Goal: Task Accomplishment & Management: Complete application form

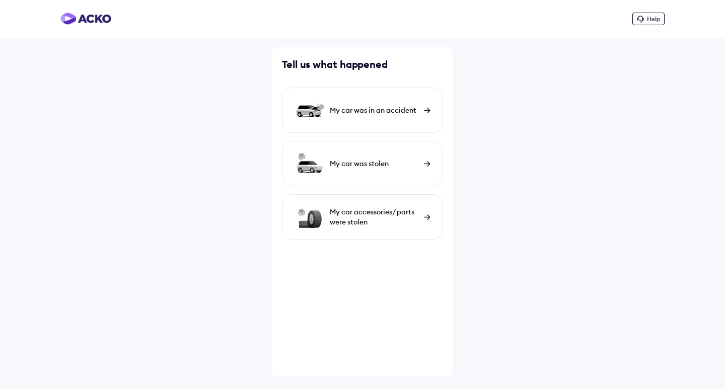
click at [362, 121] on div "My car was in an accident" at bounding box center [362, 110] width 161 height 45
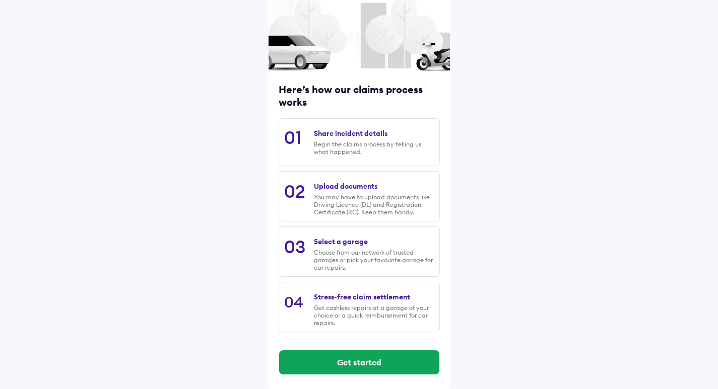
scroll to position [62, 0]
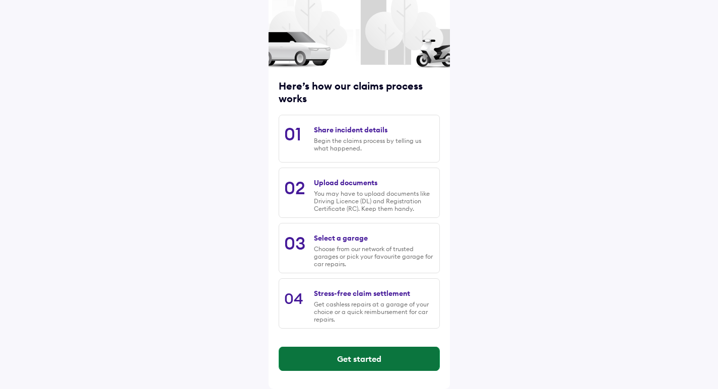
click at [373, 370] on button "Get started" at bounding box center [359, 359] width 160 height 24
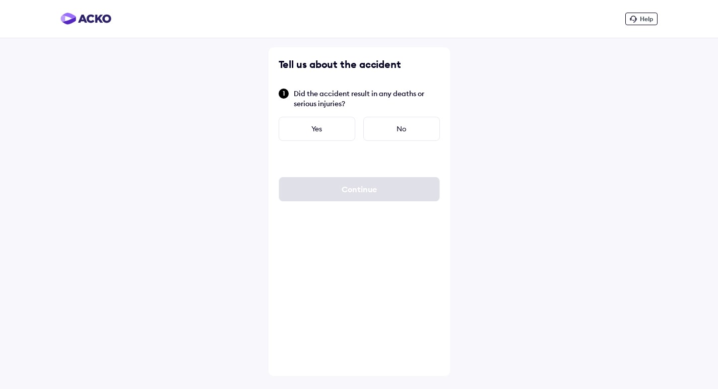
scroll to position [0, 0]
click at [399, 135] on div "No" at bounding box center [405, 129] width 77 height 24
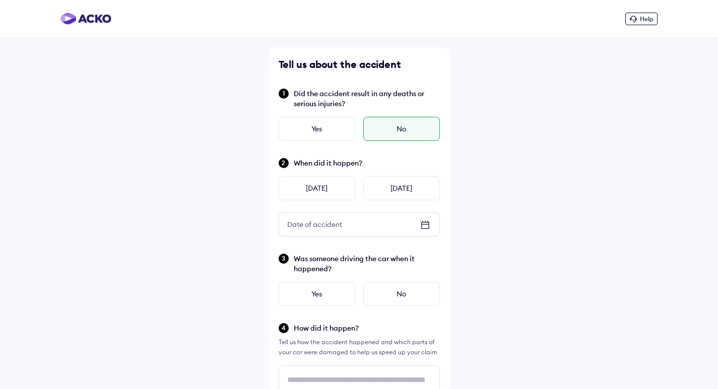
click at [425, 225] on icon at bounding box center [424, 224] width 7 height 1
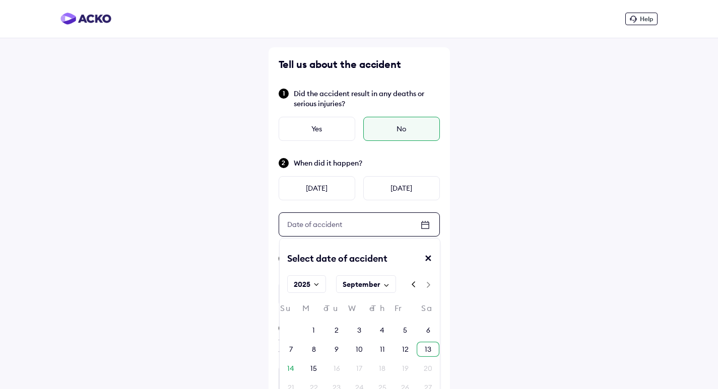
click at [422, 347] on div "13" at bounding box center [427, 349] width 23 height 15
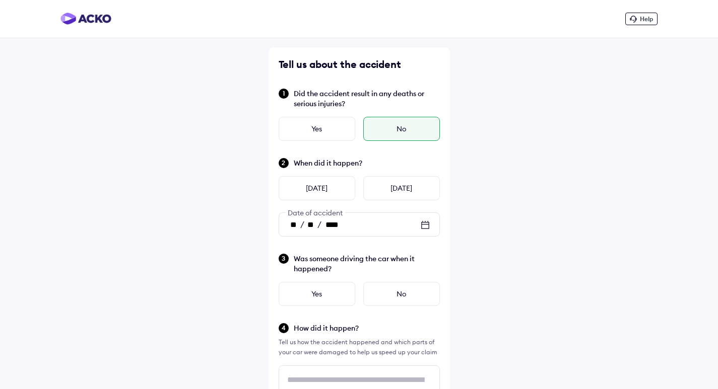
scroll to position [101, 0]
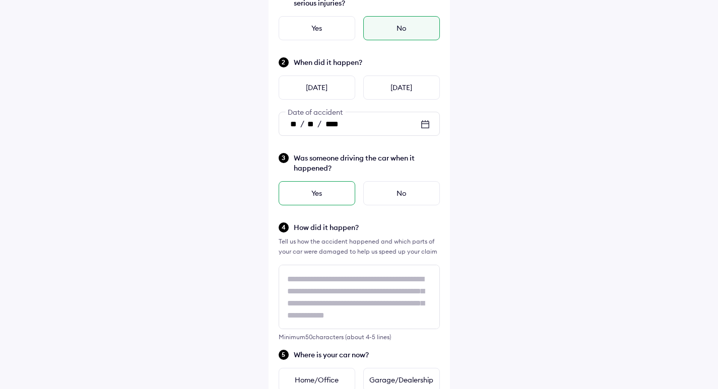
click at [337, 189] on div "Yes" at bounding box center [316, 193] width 77 height 24
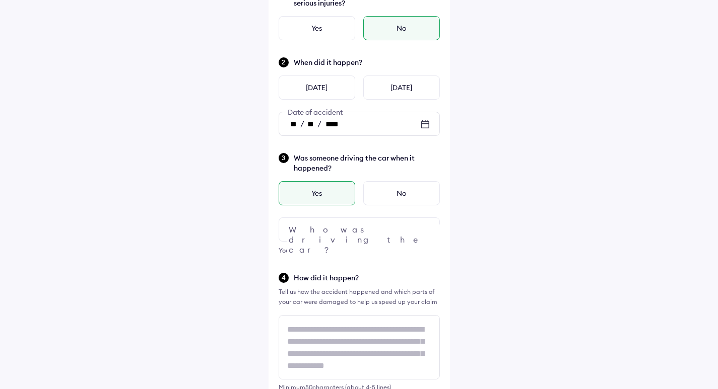
click at [354, 232] on div at bounding box center [358, 230] width 161 height 24
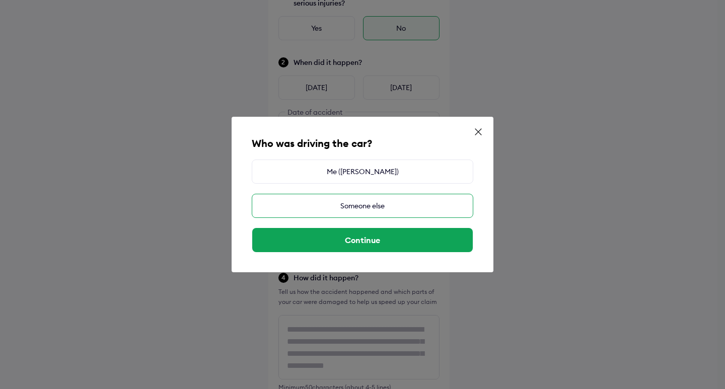
click at [359, 206] on div "Someone else" at bounding box center [363, 206] width 222 height 24
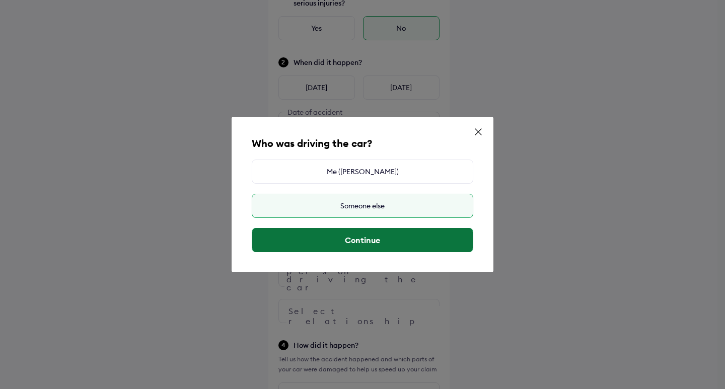
click at [366, 246] on button "Continue" at bounding box center [362, 240] width 221 height 24
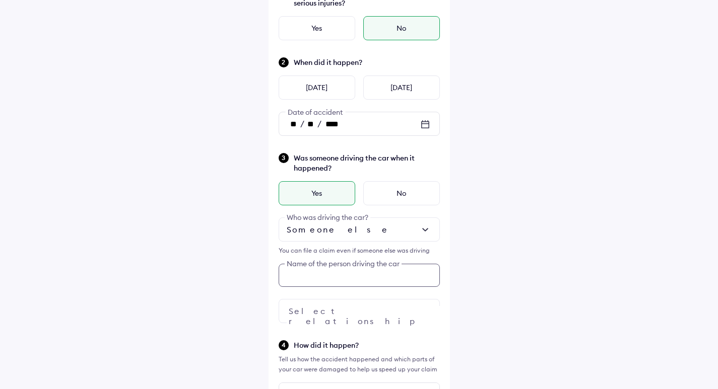
click at [360, 279] on div "Was someone driving the car when it happened? Yes No Someone else Who was drivi…" at bounding box center [358, 237] width 161 height 171
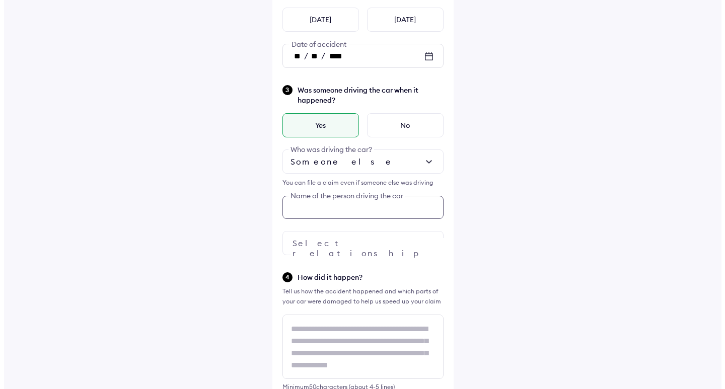
scroll to position [182, 0]
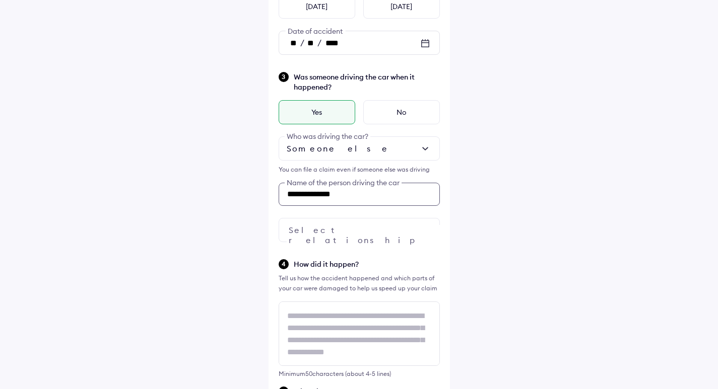
type input "**********"
click at [350, 234] on div at bounding box center [358, 230] width 161 height 24
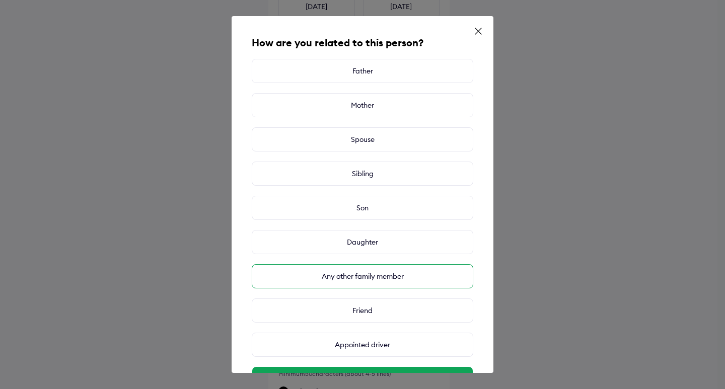
click at [388, 281] on div "Any other family member" at bounding box center [363, 276] width 222 height 24
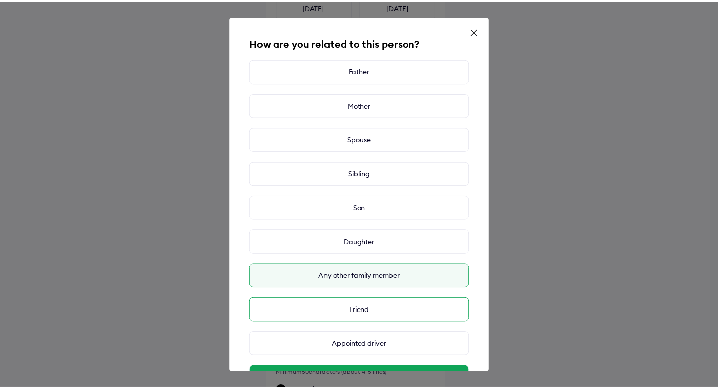
scroll to position [38, 0]
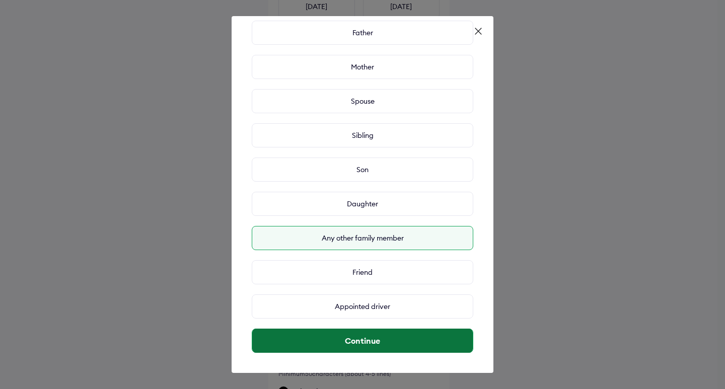
click at [381, 337] on button "Continue" at bounding box center [362, 341] width 221 height 24
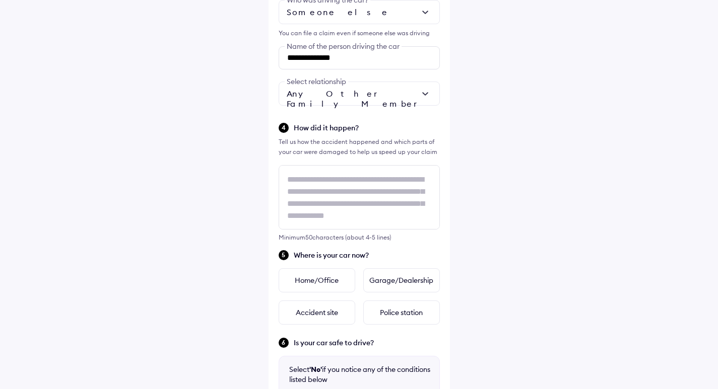
scroll to position [333, 0]
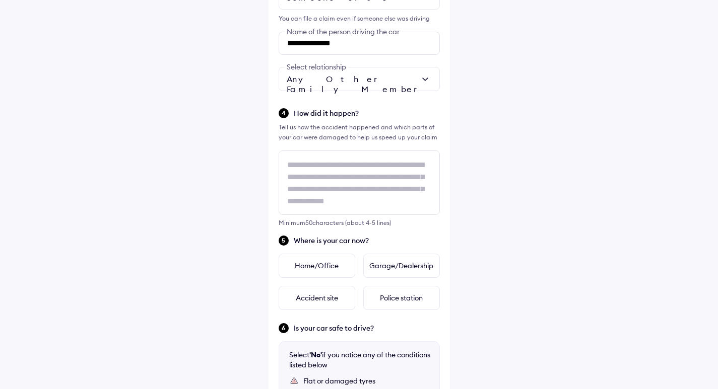
click at [316, 121] on div "How did it happen? Tell us how the accident happened and which parts of your ca…" at bounding box center [358, 166] width 161 height 119
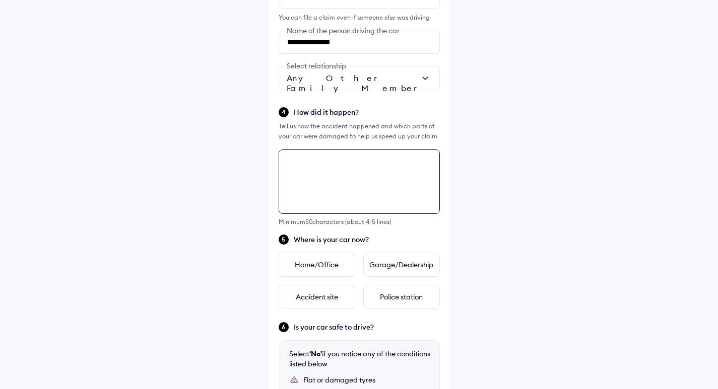
click at [318, 157] on div "**********" at bounding box center [358, 155] width 181 height 884
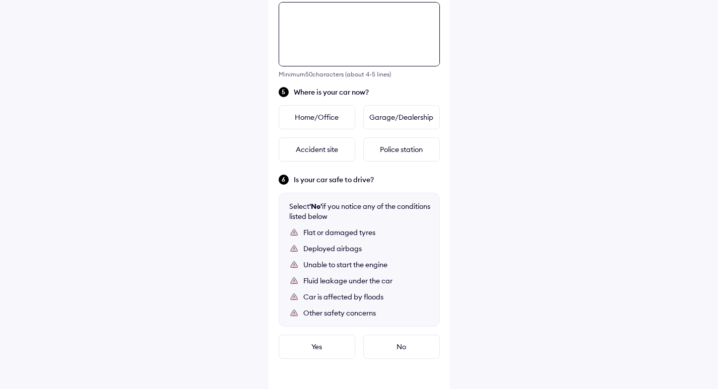
scroll to position [483, 0]
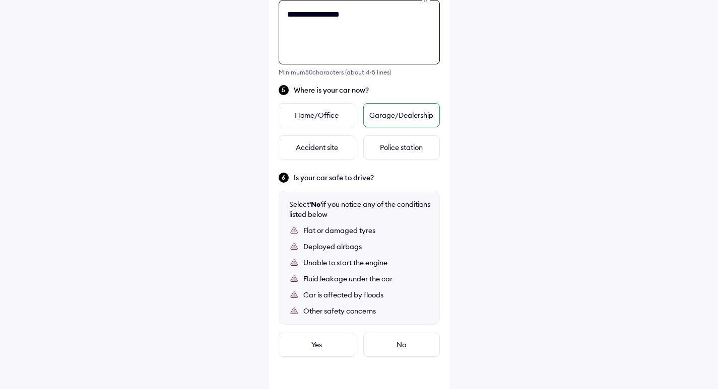
type textarea "**********"
click at [406, 116] on div "Garage/Dealership" at bounding box center [401, 115] width 77 height 24
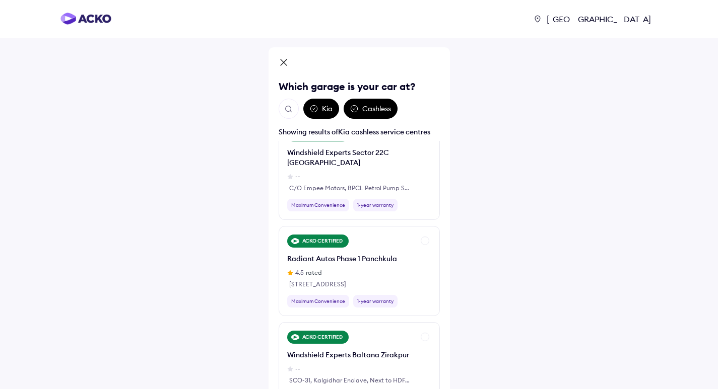
scroll to position [201, 0]
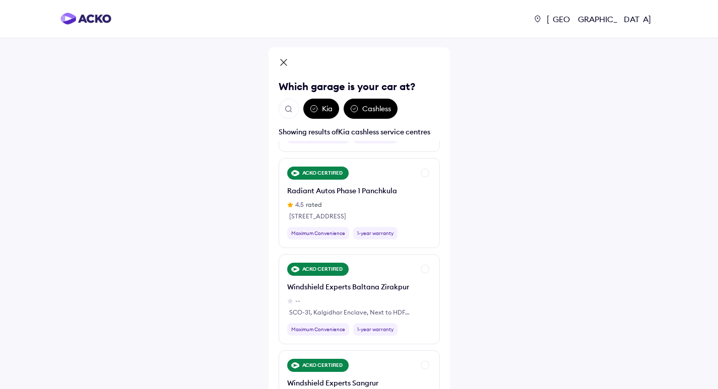
click at [291, 110] on img "Open search" at bounding box center [288, 109] width 9 height 9
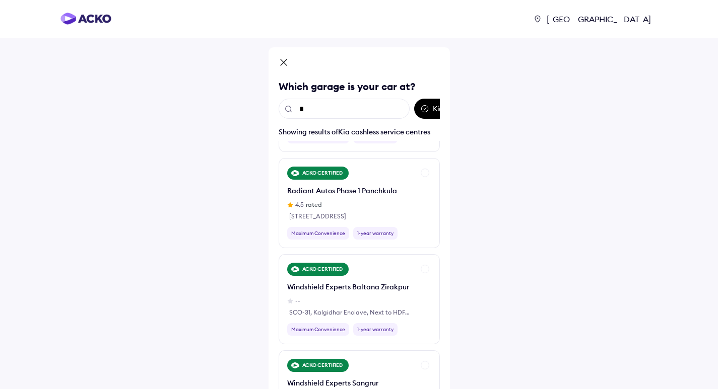
scroll to position [0, 0]
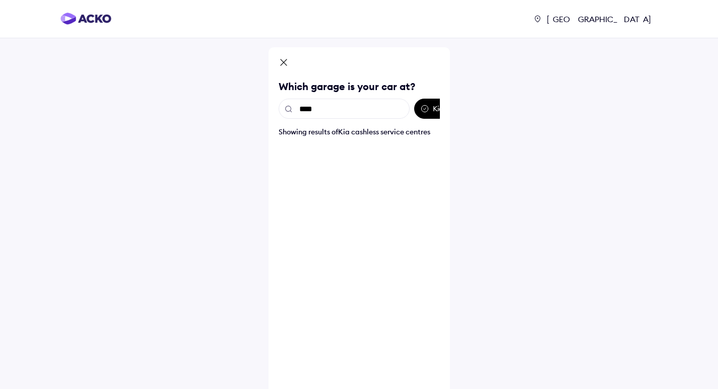
type input "*****"
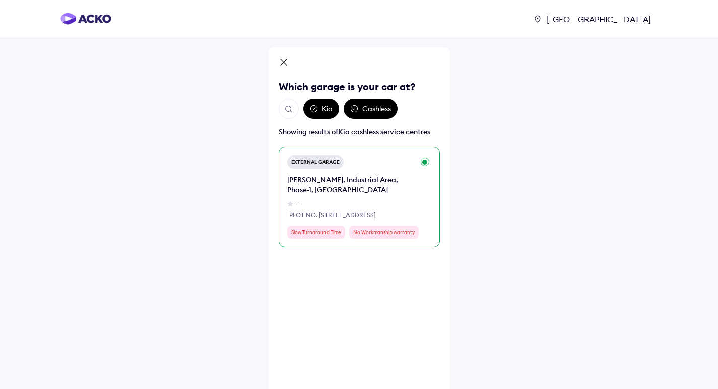
click at [382, 194] on div "[PERSON_NAME], Industrial Area, Phase-1, [GEOGRAPHIC_DATA]" at bounding box center [350, 185] width 127 height 20
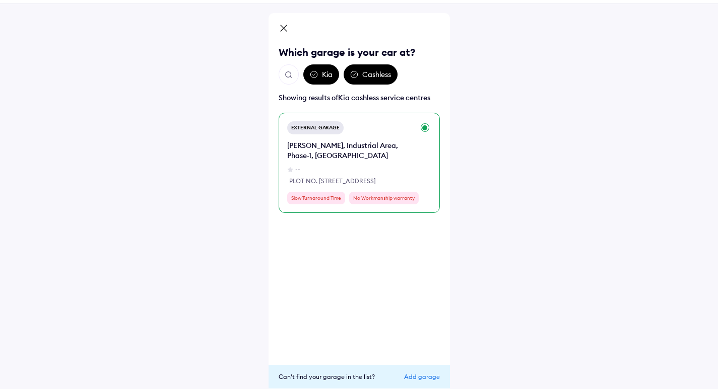
scroll to position [73, 0]
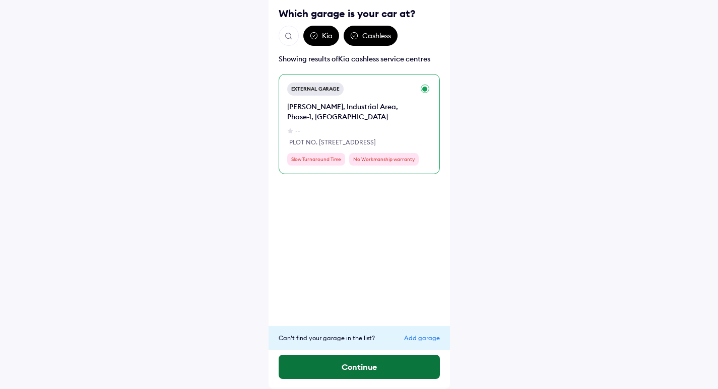
click at [345, 364] on button "Continue" at bounding box center [358, 367] width 161 height 24
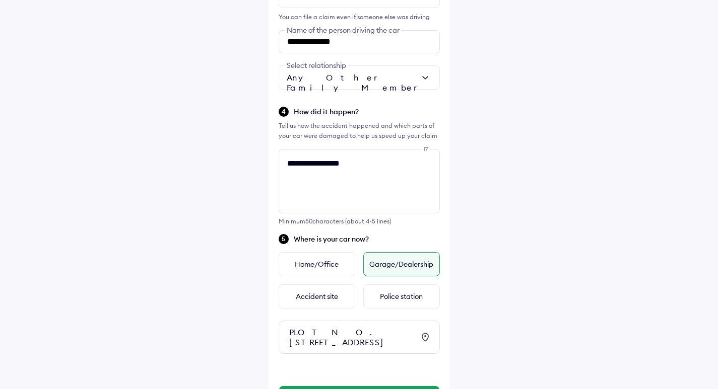
scroll to position [386, 0]
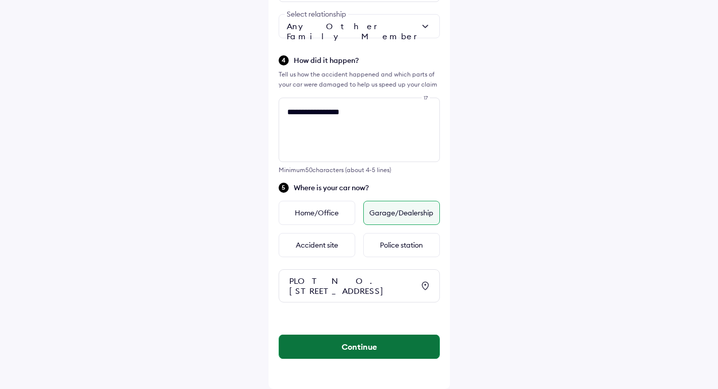
click at [341, 350] on button "Continue" at bounding box center [359, 347] width 160 height 24
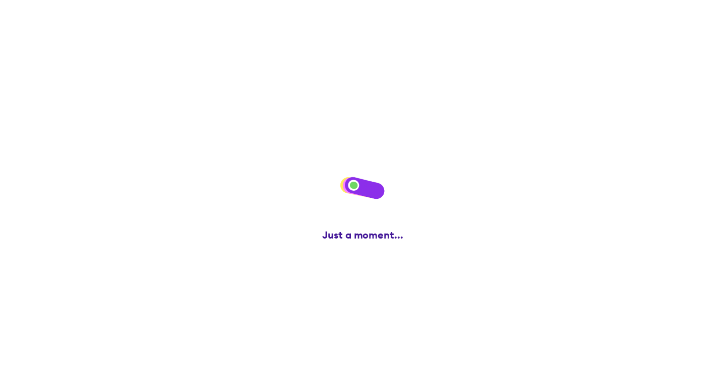
scroll to position [0, 0]
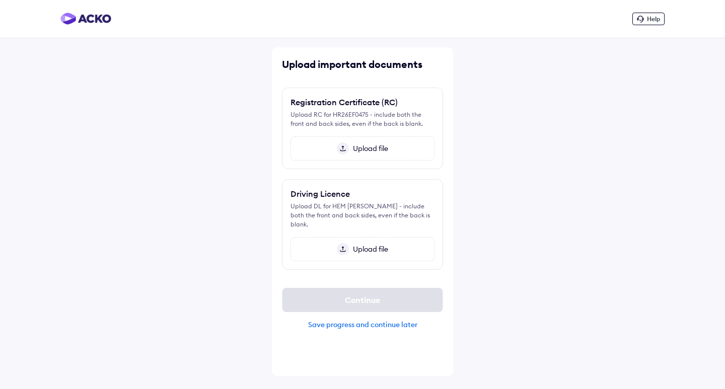
click at [381, 320] on div "Save progress and continue later" at bounding box center [362, 324] width 161 height 9
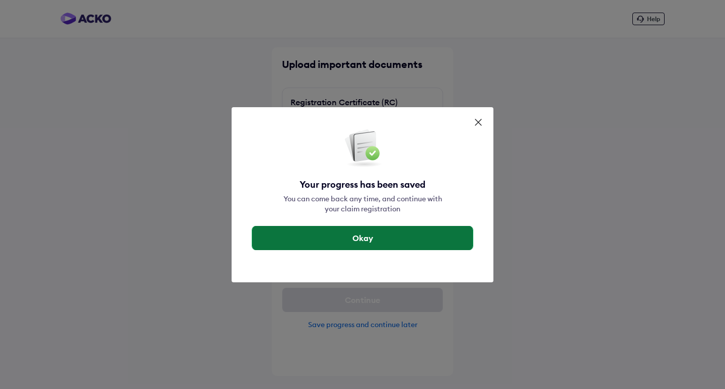
click at [384, 247] on button "Okay" at bounding box center [362, 238] width 221 height 24
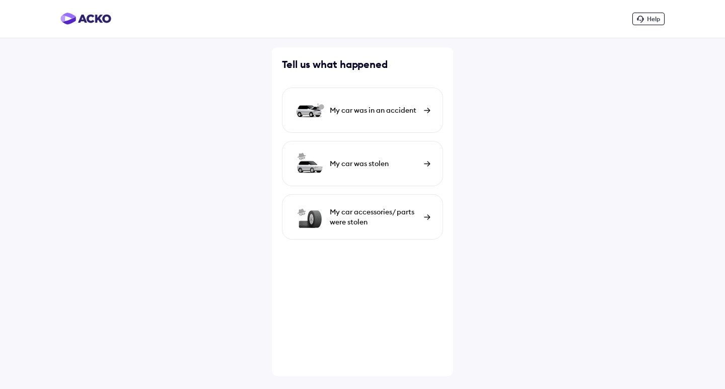
click at [74, 22] on img at bounding box center [85, 19] width 51 height 12
